Goal: Task Accomplishment & Management: Use online tool/utility

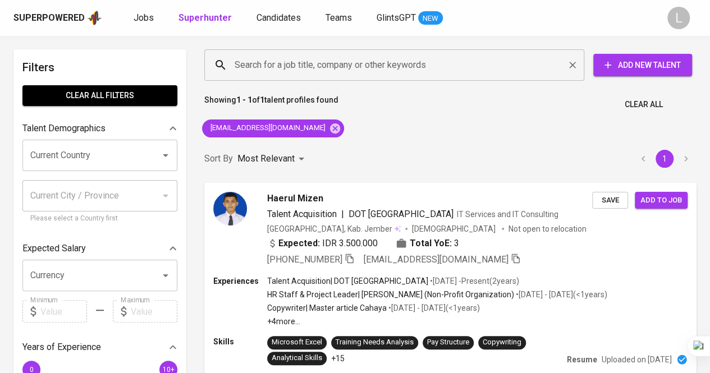
drag, startPoint x: 0, startPoint y: 0, endPoint x: 346, endPoint y: 75, distance: 353.6
click at [343, 77] on div "Search for a job title, company or other keywords" at bounding box center [394, 64] width 380 height 31
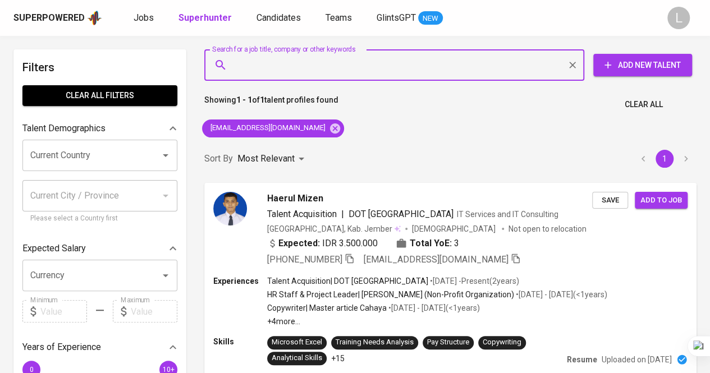
paste input "[EMAIL_ADDRESS][DOMAIN_NAME]"
type input "[EMAIL_ADDRESS][DOMAIN_NAME]"
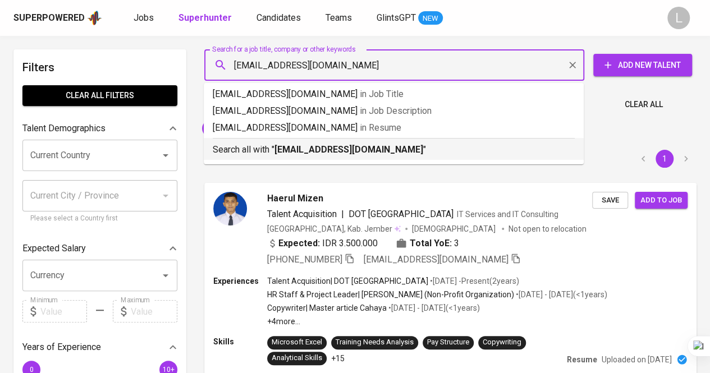
click at [351, 144] on b "[EMAIL_ADDRESS][DOMAIN_NAME]" at bounding box center [348, 149] width 149 height 11
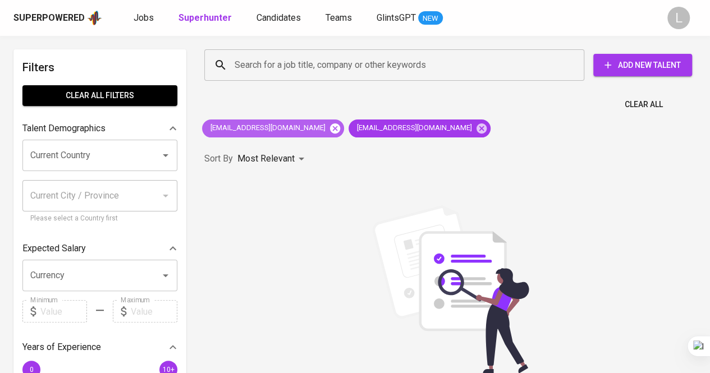
click at [330, 123] on icon at bounding box center [335, 128] width 10 height 10
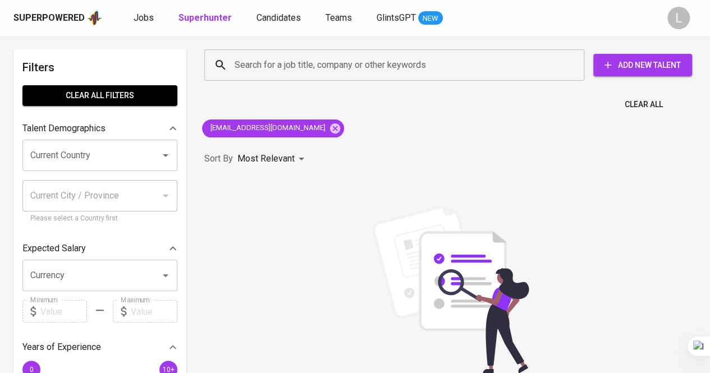
click at [231, 102] on div "Clear All" at bounding box center [449, 101] width 505 height 27
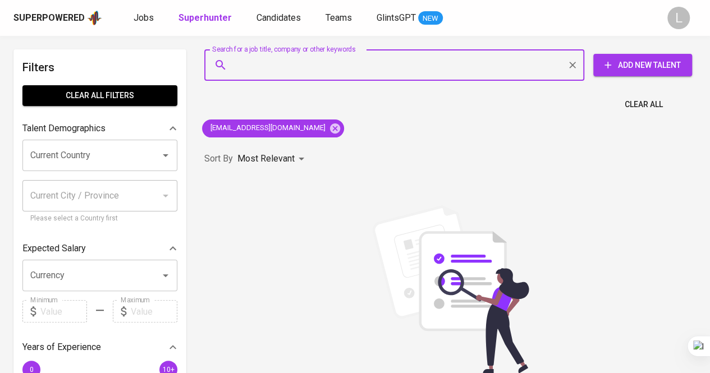
click at [303, 57] on input "Search for a job title, company or other keywords" at bounding box center [397, 64] width 330 height 21
paste input "[EMAIL_ADDRESS][DOMAIN_NAME]"
type input "[EMAIL_ADDRESS][DOMAIN_NAME]"
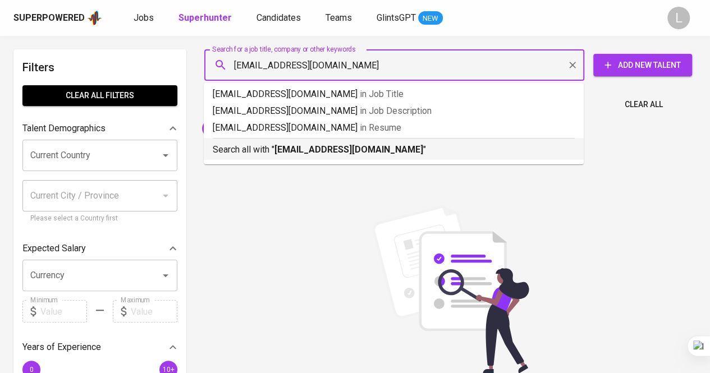
click at [348, 151] on b "[EMAIL_ADDRESS][DOMAIN_NAME]" at bounding box center [348, 149] width 149 height 11
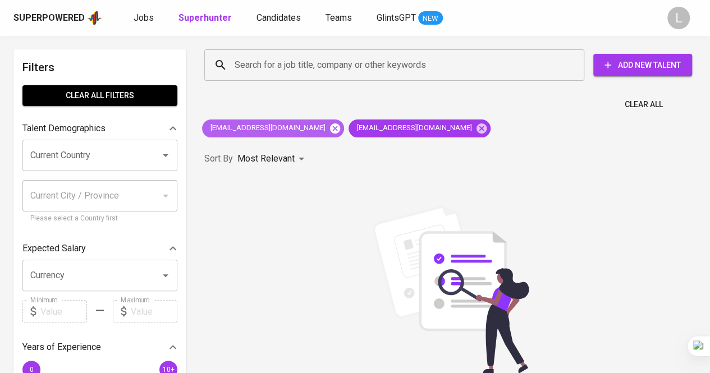
click at [330, 127] on icon at bounding box center [335, 128] width 10 height 10
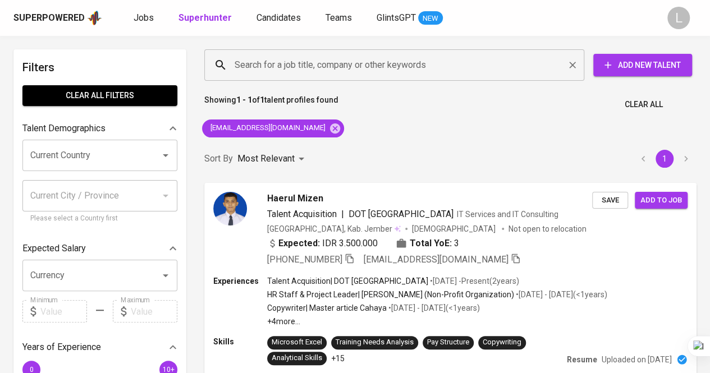
click at [350, 57] on input "Search for a job title, company or other keywords" at bounding box center [397, 64] width 330 height 21
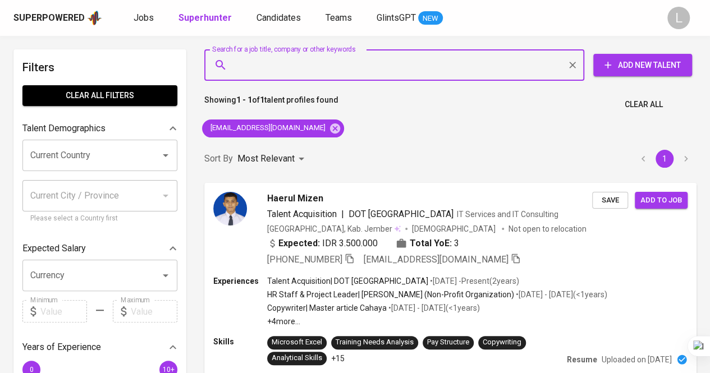
paste input "[EMAIL_ADDRESS][DOMAIN_NAME]"
type input "[EMAIL_ADDRESS][DOMAIN_NAME]"
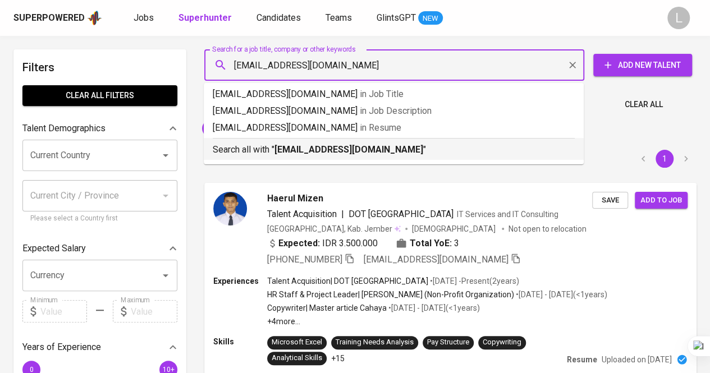
click at [316, 149] on b "[EMAIL_ADDRESS][DOMAIN_NAME]" at bounding box center [348, 149] width 149 height 11
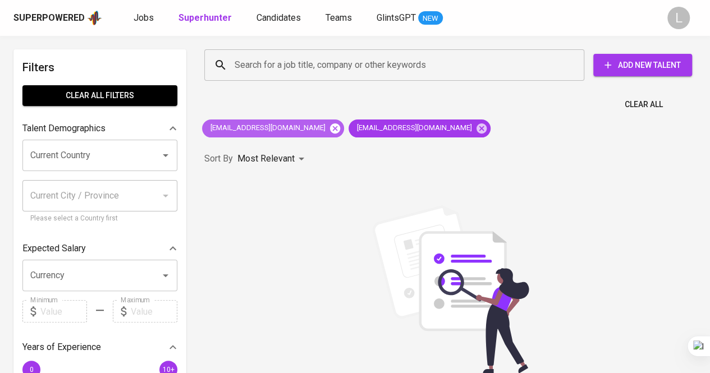
click at [330, 131] on icon at bounding box center [335, 128] width 10 height 10
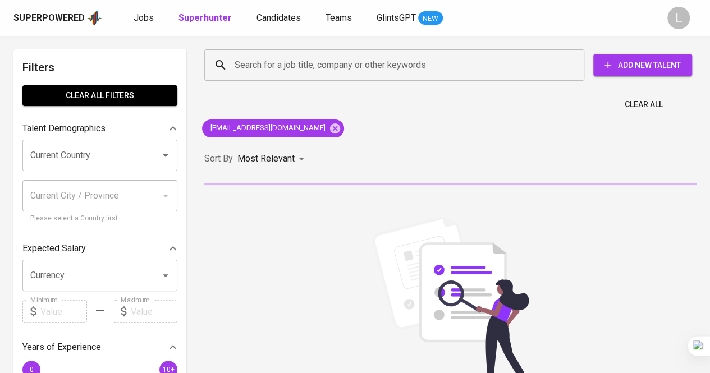
scroll to position [168, 0]
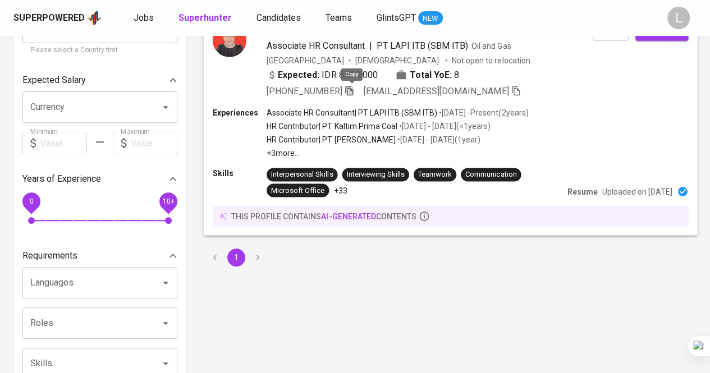
click at [351, 90] on icon "button" at bounding box center [349, 90] width 10 height 10
